Goal: Information Seeking & Learning: Learn about a topic

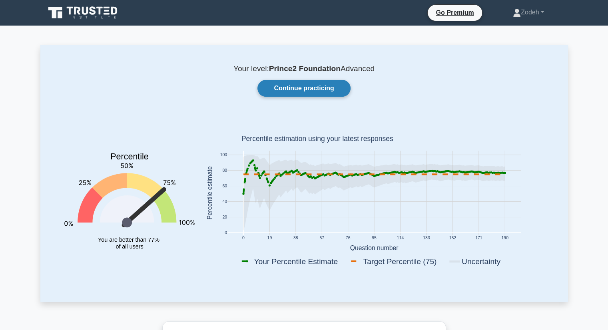
click at [312, 93] on link "Continue practicing" at bounding box center [304, 88] width 93 height 17
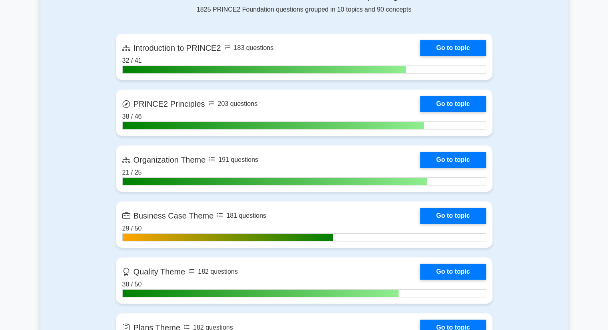
scroll to position [520, 0]
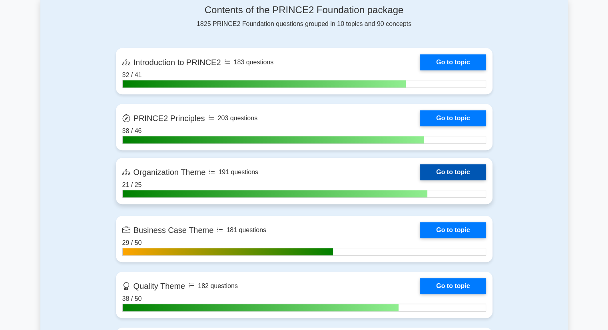
click at [420, 173] on link "Go to topic" at bounding box center [453, 172] width 66 height 16
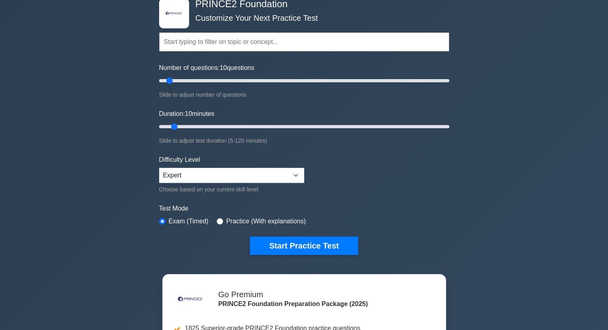
scroll to position [0, 0]
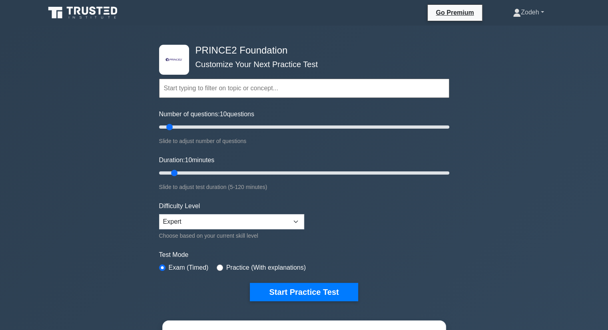
click at [520, 15] on link "Zodeh" at bounding box center [528, 12] width 69 height 16
click at [514, 31] on link "Profile" at bounding box center [525, 31] width 63 height 13
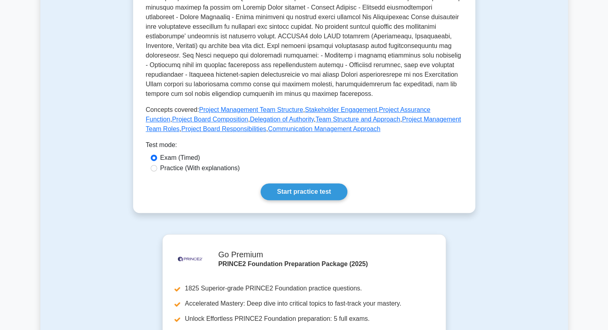
scroll to position [280, 0]
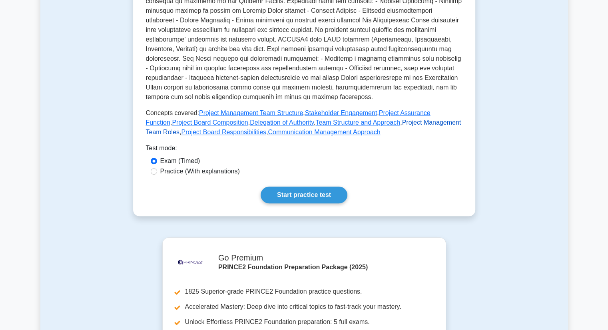
click at [393, 119] on link "Project Management Team Roles" at bounding box center [304, 127] width 316 height 16
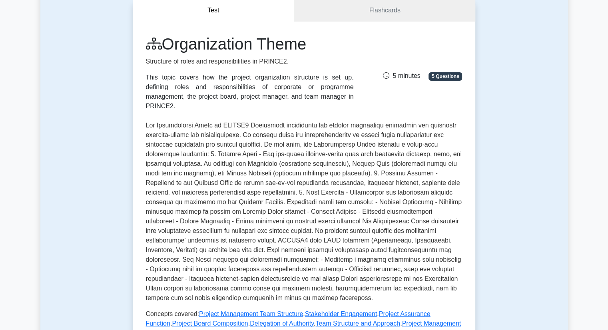
scroll to position [80, 0]
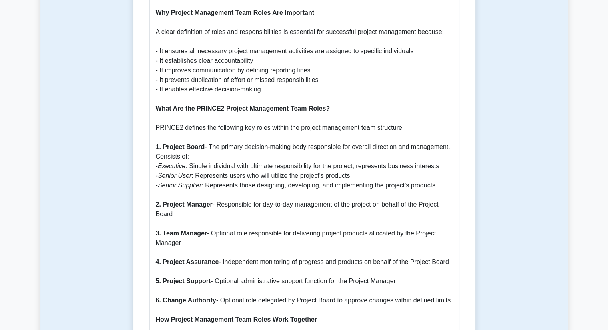
scroll to position [400, 0]
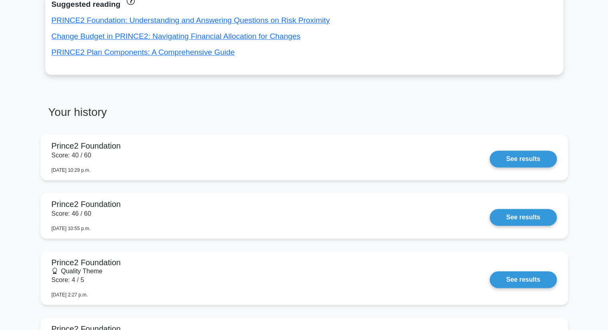
scroll to position [520, 0]
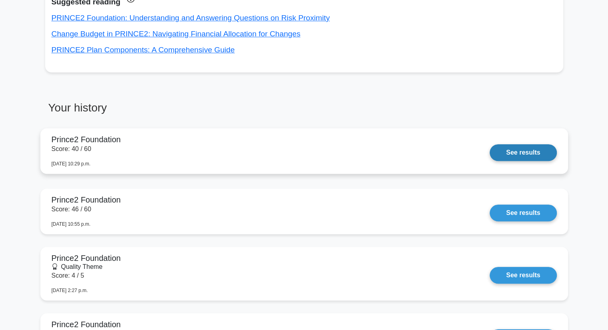
click at [490, 154] on link "See results" at bounding box center [523, 152] width 67 height 17
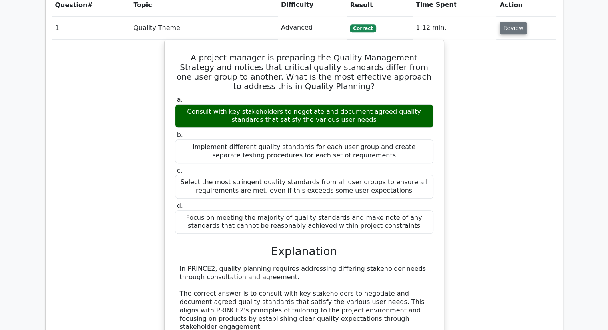
scroll to position [640, 0]
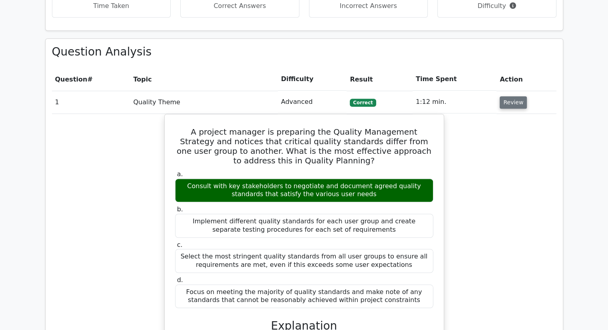
click at [516, 96] on button "Review" at bounding box center [513, 102] width 27 height 12
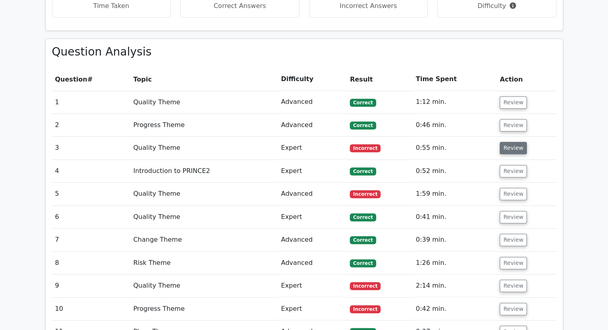
click at [508, 142] on button "Review" at bounding box center [513, 148] width 27 height 12
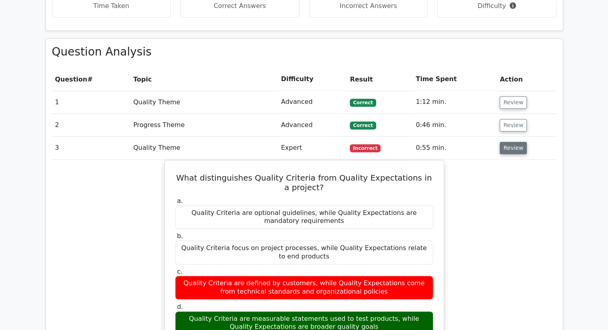
click at [513, 142] on button "Review" at bounding box center [513, 148] width 27 height 12
